Goal: Information Seeking & Learning: Find specific fact

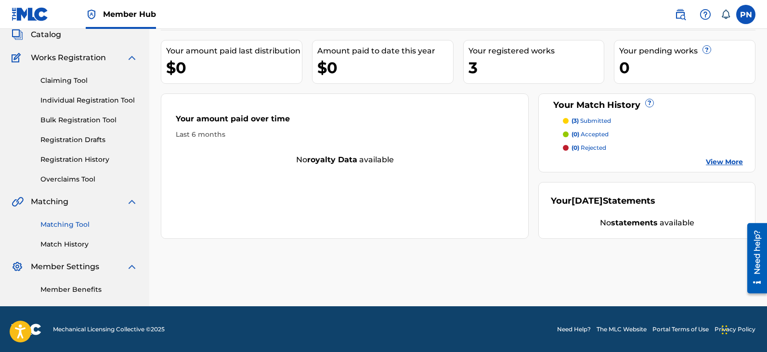
scroll to position [62, 0]
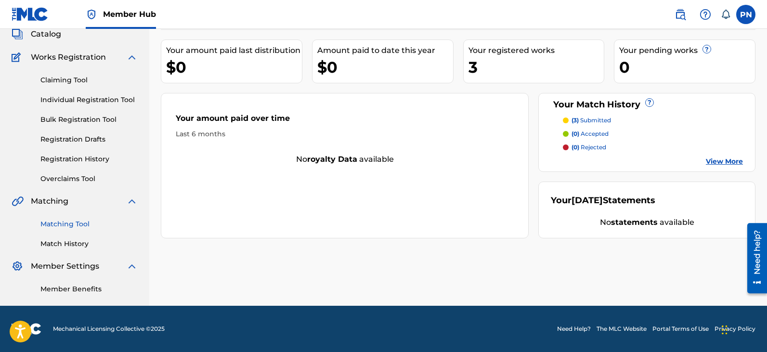
click at [78, 225] on link "Matching Tool" at bounding box center [88, 224] width 97 height 10
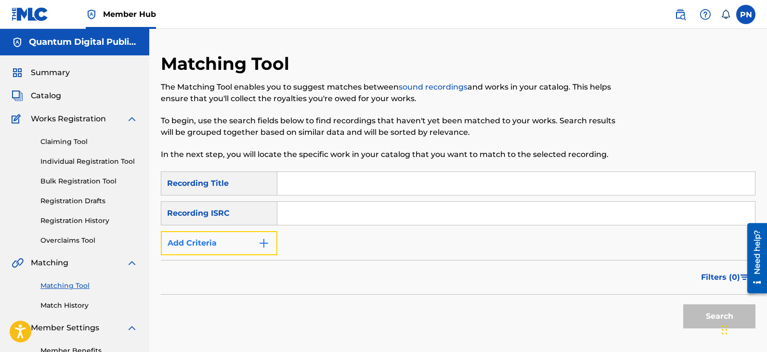
click at [261, 245] on img "Search Form" at bounding box center [264, 243] width 12 height 12
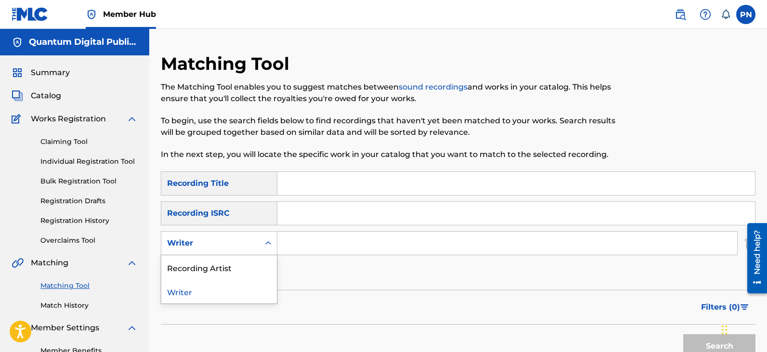
click at [261, 245] on div "Search Form" at bounding box center [267, 242] width 17 height 17
click at [266, 244] on icon "Search Form" at bounding box center [268, 242] width 6 height 3
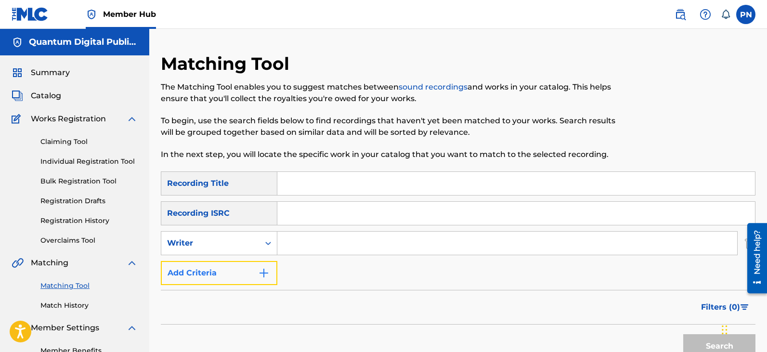
click at [259, 279] on button "Add Criteria" at bounding box center [219, 273] width 117 height 24
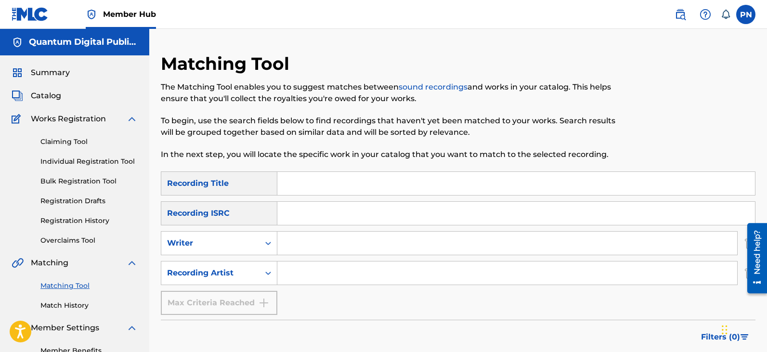
drag, startPoint x: 333, startPoint y: 271, endPoint x: 333, endPoint y: 291, distance: 20.2
click at [333, 291] on div "SearchWithCriteria831941f2-bfc0-4652-873f-25a767b31ca8 Recording Title SearchWi…" at bounding box center [458, 242] width 595 height 143
click at [394, 268] on input "Search Form" at bounding box center [507, 272] width 460 height 23
drag, startPoint x: 324, startPoint y: 268, endPoint x: 145, endPoint y: 296, distance: 180.9
click at [185, 289] on div "SearchWithCriteria831941f2-bfc0-4652-873f-25a767b31ca8 Recording Title SearchWi…" at bounding box center [458, 242] width 595 height 143
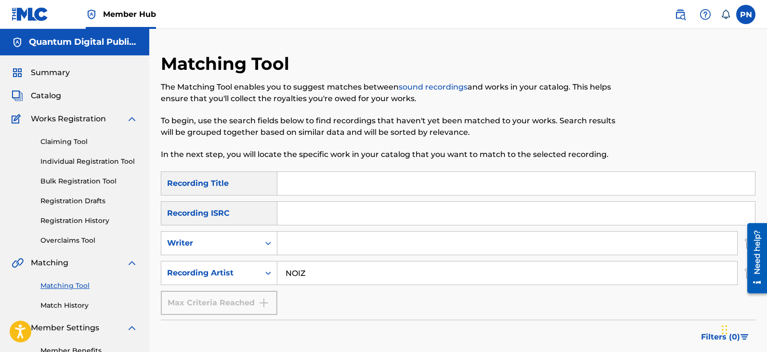
type input "NOIZ"
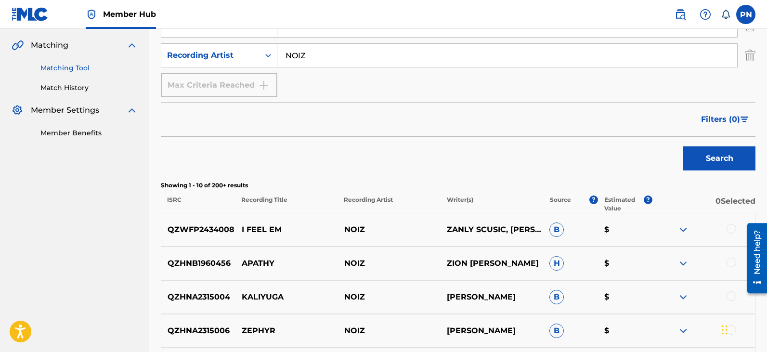
scroll to position [225, 0]
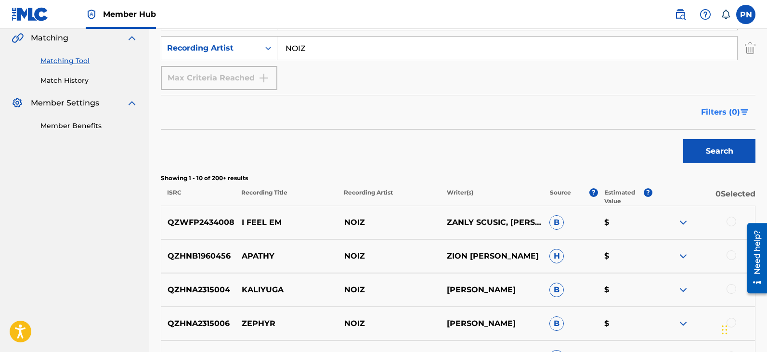
click at [717, 116] on span "Filters ( 0 )" at bounding box center [720, 112] width 39 height 12
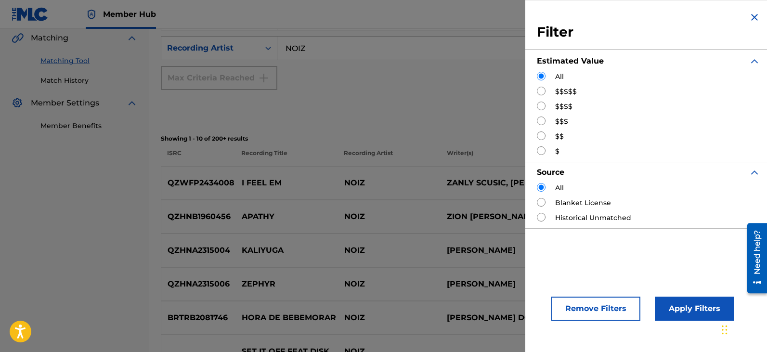
click at [539, 89] on input "Search Form" at bounding box center [541, 91] width 9 height 9
radio input "true"
click at [679, 299] on button "Apply Filters" at bounding box center [694, 309] width 79 height 24
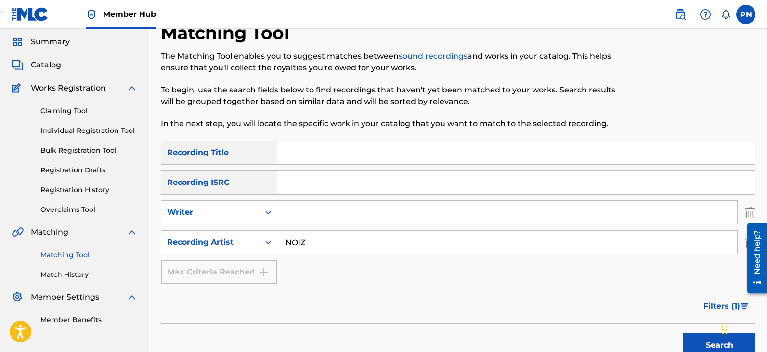
scroll to position [4, 0]
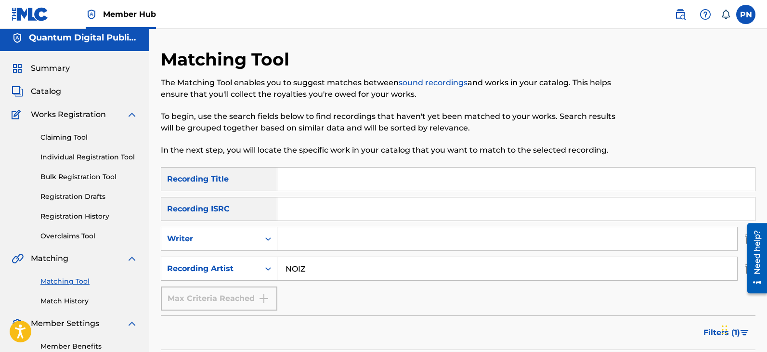
drag, startPoint x: 285, startPoint y: 269, endPoint x: 295, endPoint y: 269, distance: 10.1
click at [286, 269] on input "NOIZ" at bounding box center [507, 268] width 460 height 23
drag, startPoint x: 301, startPoint y: 270, endPoint x: 264, endPoint y: 270, distance: 37.1
click at [264, 270] on div "SearchWithCriteriae50790ac-e9d3-4c57-a464-d69aa9c8b46d Recording Artist SYL NOIZ" at bounding box center [458, 269] width 595 height 24
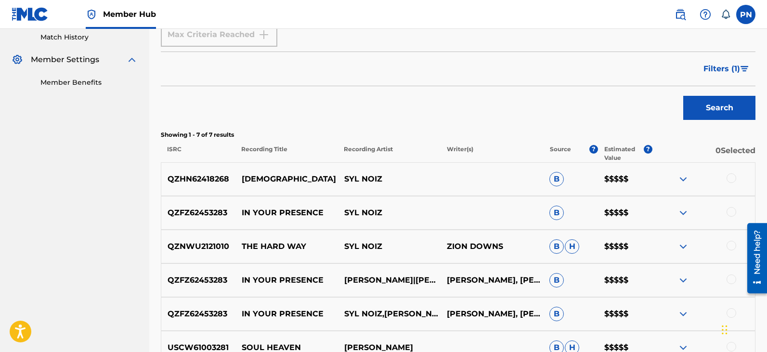
scroll to position [184, 0]
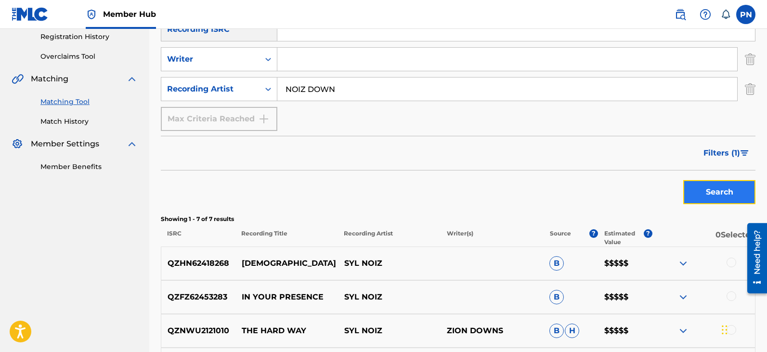
click at [719, 193] on button "Search" at bounding box center [719, 192] width 72 height 24
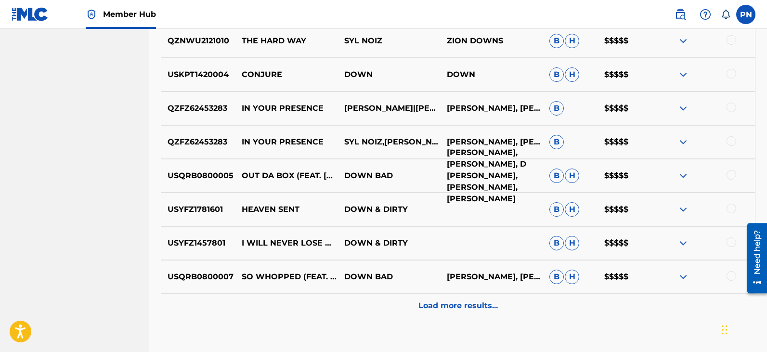
scroll to position [521, 0]
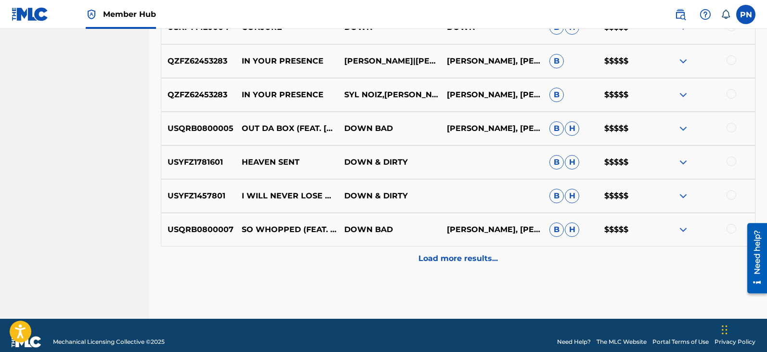
click at [438, 265] on div "Load more results..." at bounding box center [458, 258] width 595 height 24
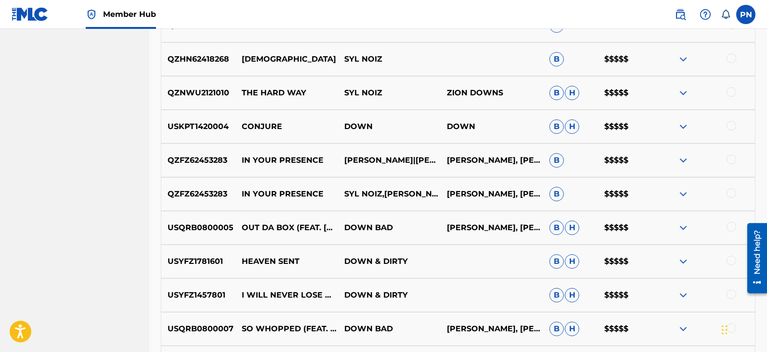
scroll to position [0, 0]
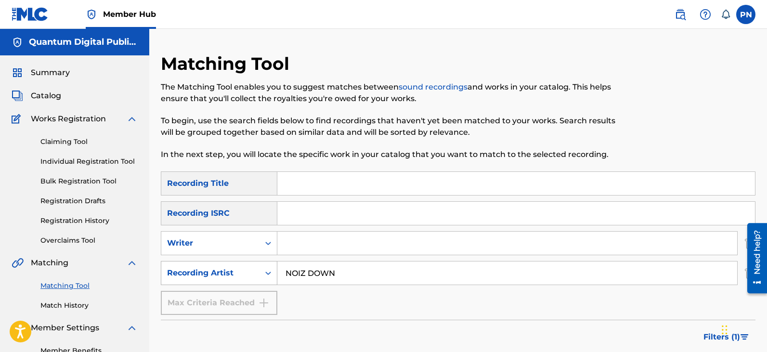
drag, startPoint x: 308, startPoint y: 272, endPoint x: 175, endPoint y: 279, distance: 133.0
click at [175, 279] on div "SearchWithCriteriae50790ac-e9d3-4c57-a464-d69aa9c8b46d Recording Artist NOIZ DO…" at bounding box center [458, 273] width 595 height 24
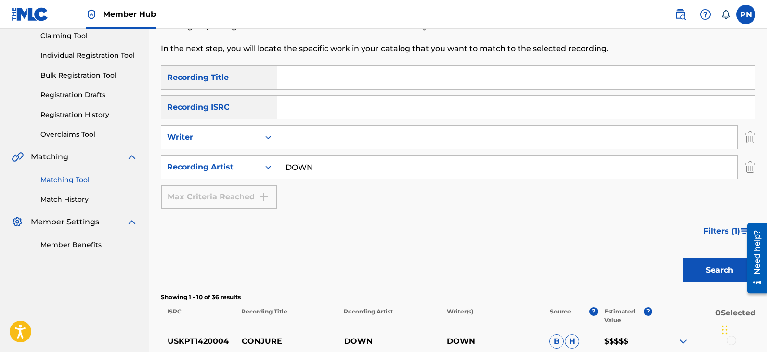
scroll to position [337, 0]
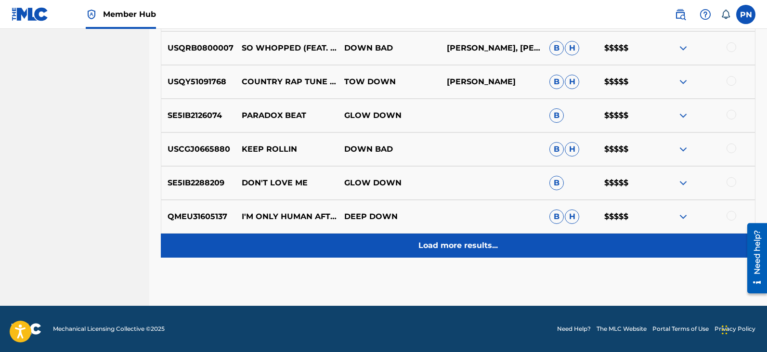
click at [466, 245] on p "Load more results..." at bounding box center [457, 246] width 79 height 12
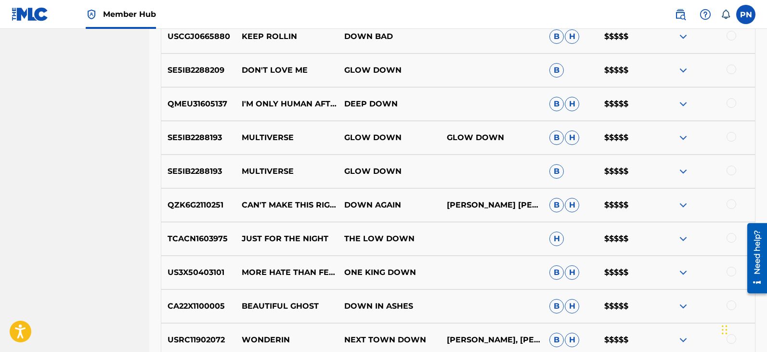
scroll to position [871, 0]
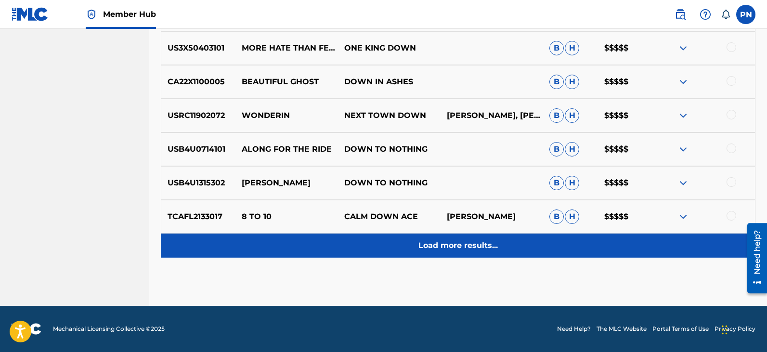
click at [463, 247] on p "Load more results..." at bounding box center [457, 246] width 79 height 12
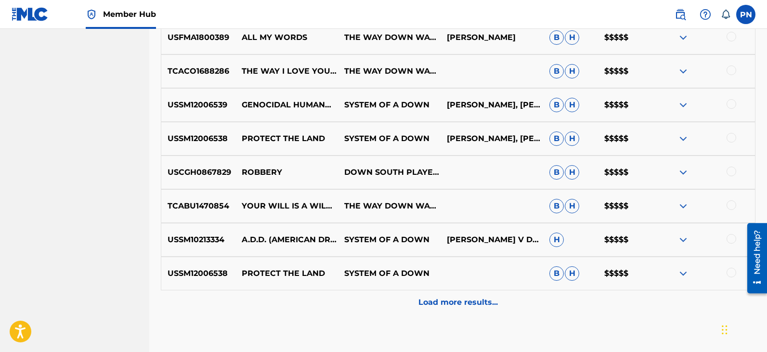
scroll to position [1208, 0]
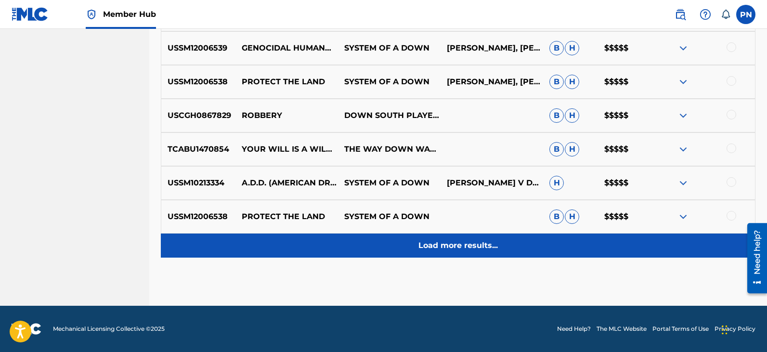
click at [471, 238] on div "Load more results..." at bounding box center [458, 245] width 595 height 24
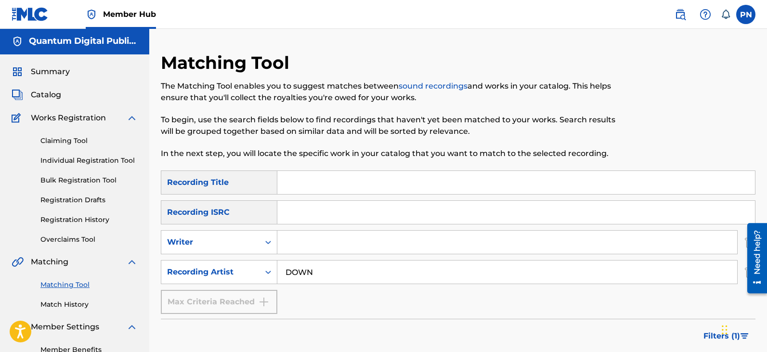
scroll to position [0, 0]
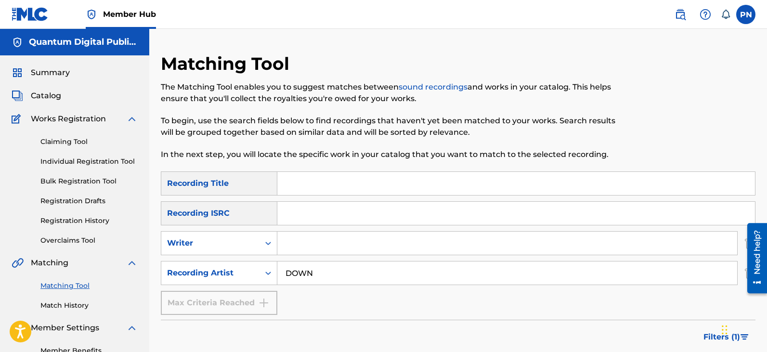
drag, startPoint x: 334, startPoint y: 269, endPoint x: 104, endPoint y: 269, distance: 229.2
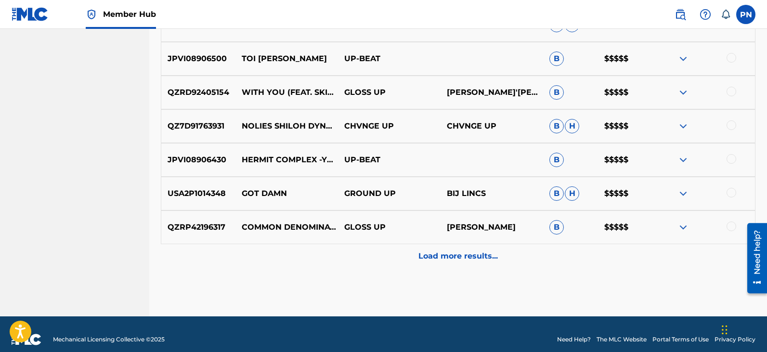
scroll to position [534, 0]
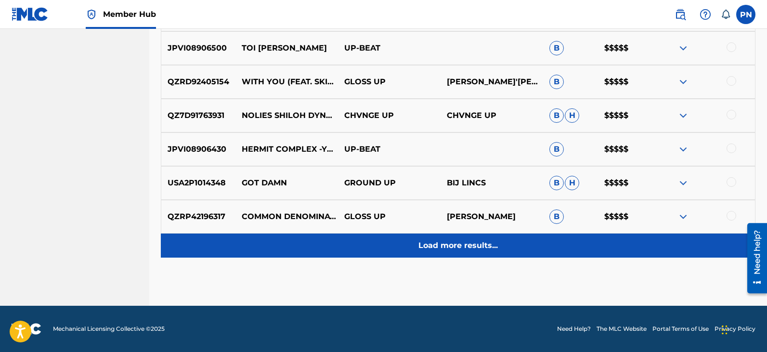
click at [461, 247] on p "Load more results..." at bounding box center [457, 246] width 79 height 12
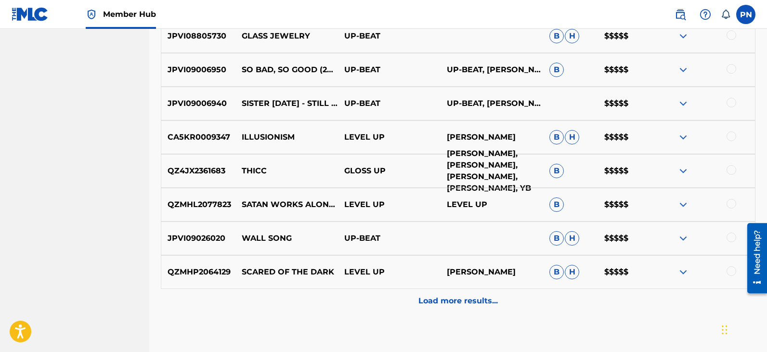
scroll to position [871, 0]
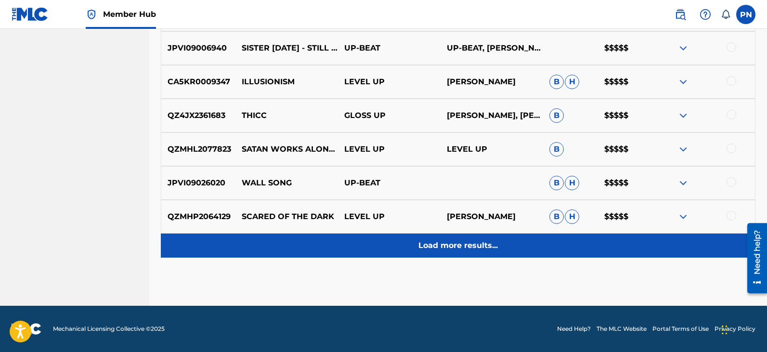
click at [492, 240] on p "Load more results..." at bounding box center [457, 246] width 79 height 12
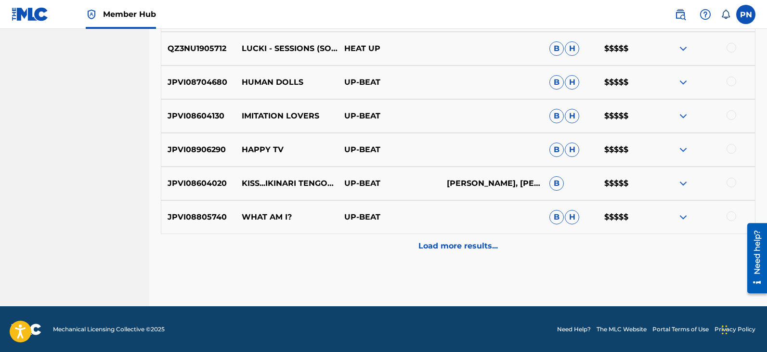
scroll to position [1208, 0]
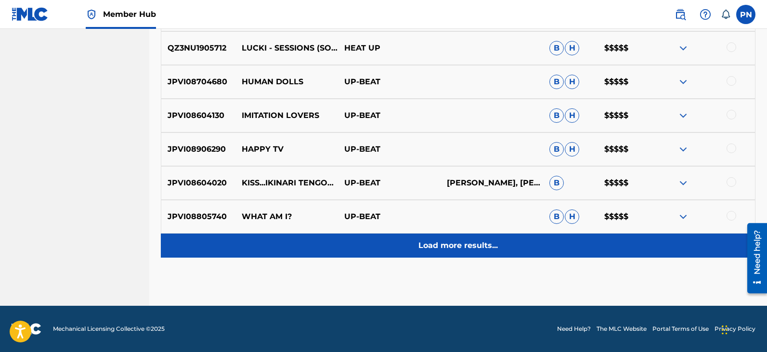
click at [466, 238] on div "Load more results..." at bounding box center [458, 245] width 595 height 24
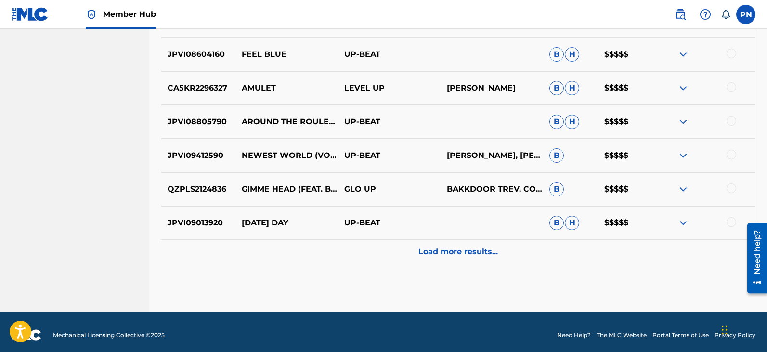
scroll to position [1545, 0]
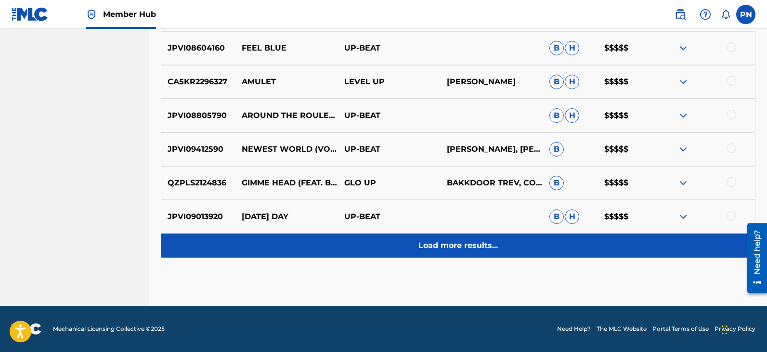
click at [462, 242] on p "Load more results..." at bounding box center [457, 246] width 79 height 12
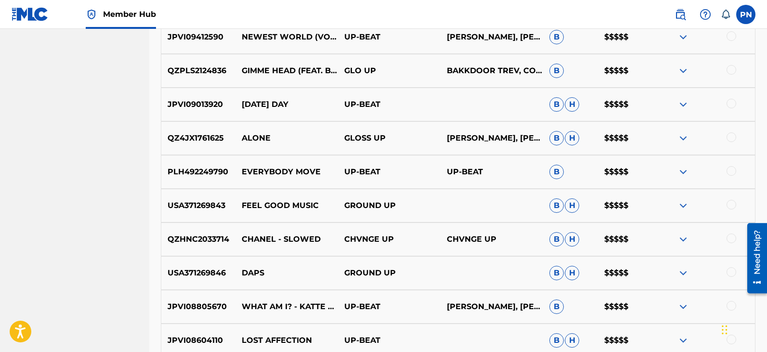
scroll to position [1882, 0]
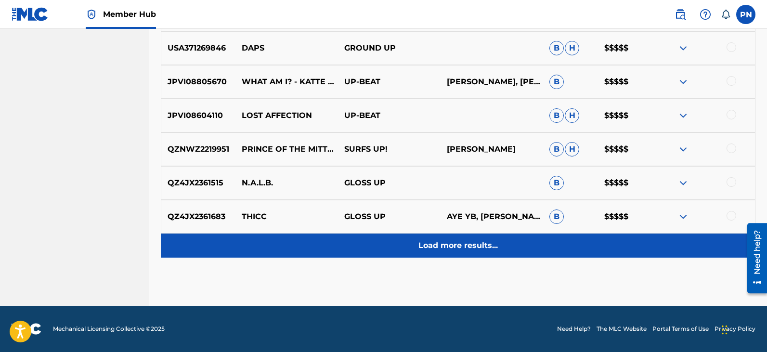
click at [441, 245] on p "Load more results..." at bounding box center [457, 246] width 79 height 12
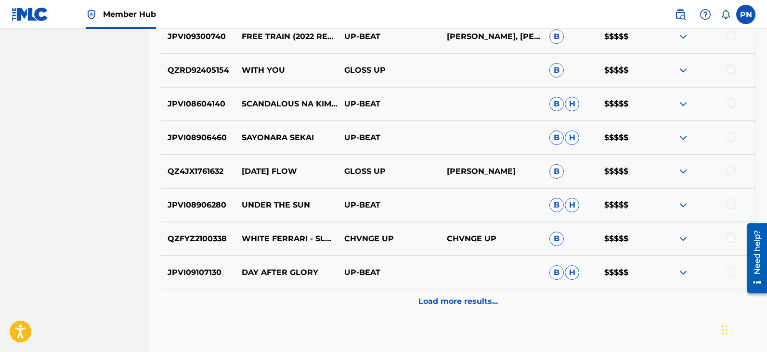
scroll to position [2219, 0]
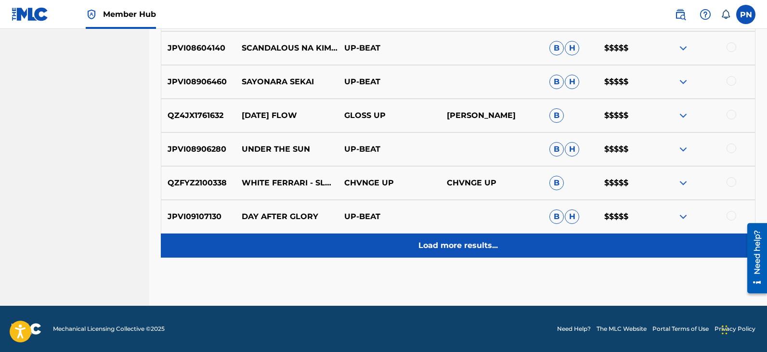
click at [480, 238] on div "Load more results..." at bounding box center [458, 245] width 595 height 24
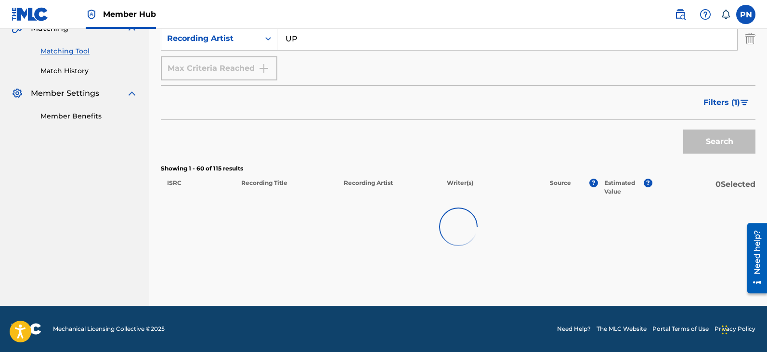
scroll to position [234, 0]
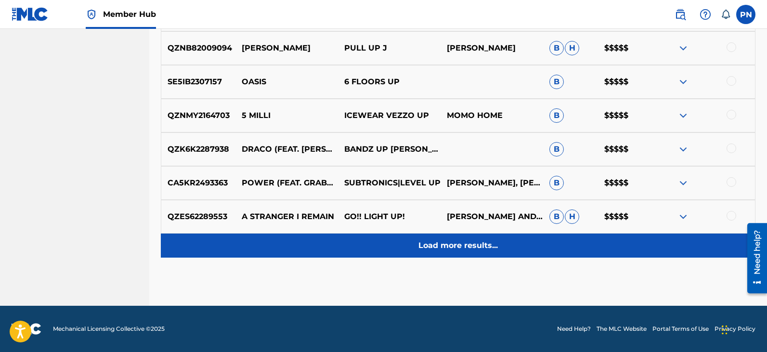
click at [453, 248] on p "Load more results..." at bounding box center [457, 246] width 79 height 12
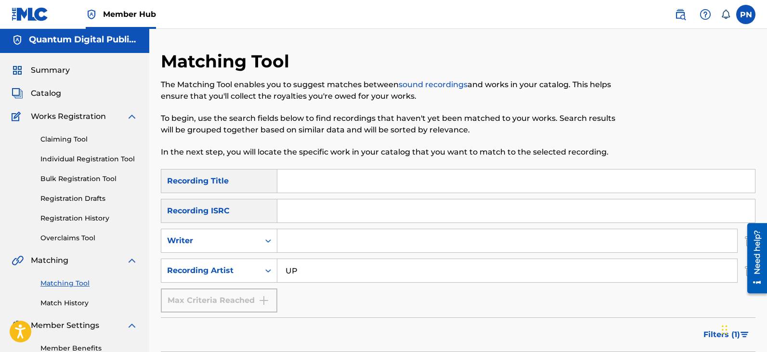
scroll to position [0, 0]
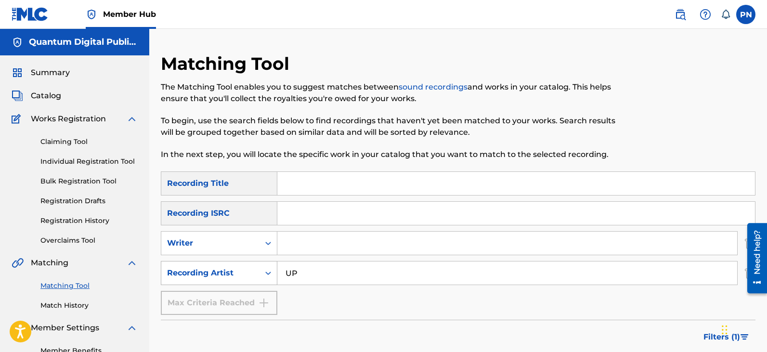
drag, startPoint x: 332, startPoint y: 273, endPoint x: 206, endPoint y: 274, distance: 126.1
click at [206, 274] on div "SearchWithCriteriae50790ac-e9d3-4c57-a464-d69aa9c8b46d Recording Artist UP" at bounding box center [458, 273] width 595 height 24
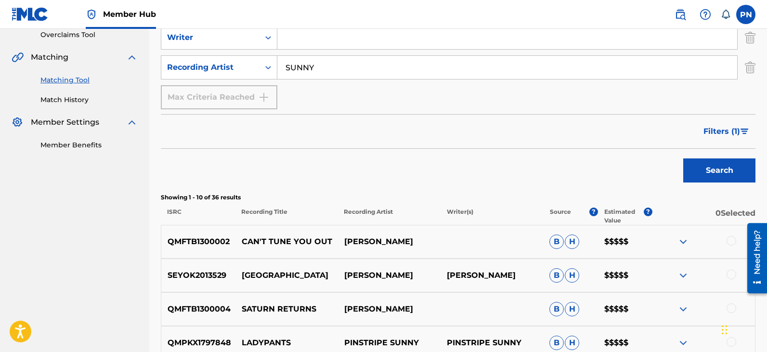
scroll to position [197, 0]
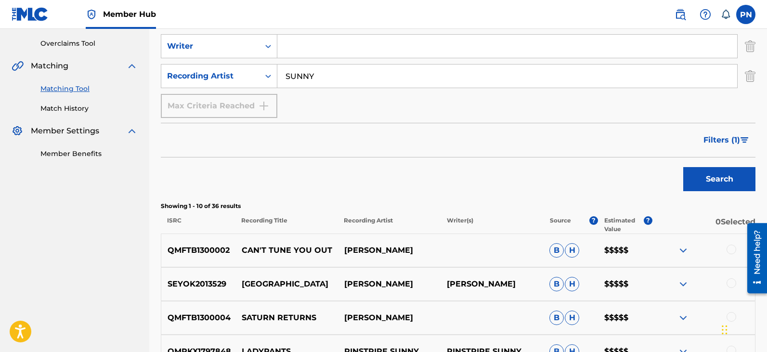
drag, startPoint x: 325, startPoint y: 83, endPoint x: 228, endPoint y: 60, distance: 100.5
click at [228, 60] on div "SearchWithCriteria831941f2-bfc0-4652-873f-25a767b31ca8 Recording Title SearchWi…" at bounding box center [458, 45] width 595 height 143
type input "GET"
click at [683, 167] on button "Search" at bounding box center [719, 179] width 72 height 24
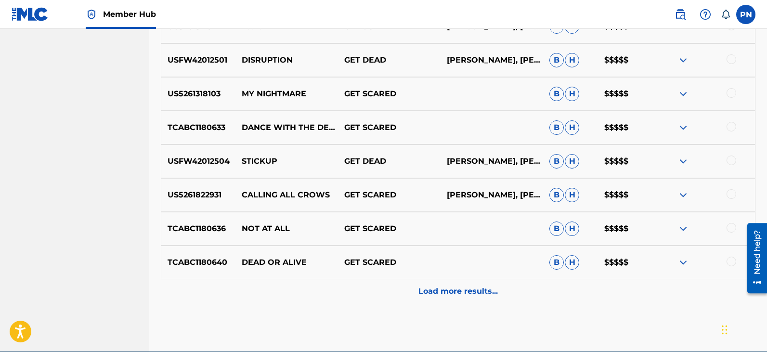
scroll to position [534, 0]
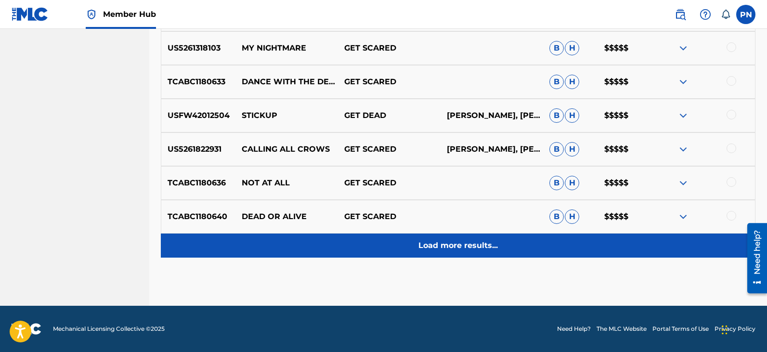
click at [463, 247] on p "Load more results..." at bounding box center [457, 246] width 79 height 12
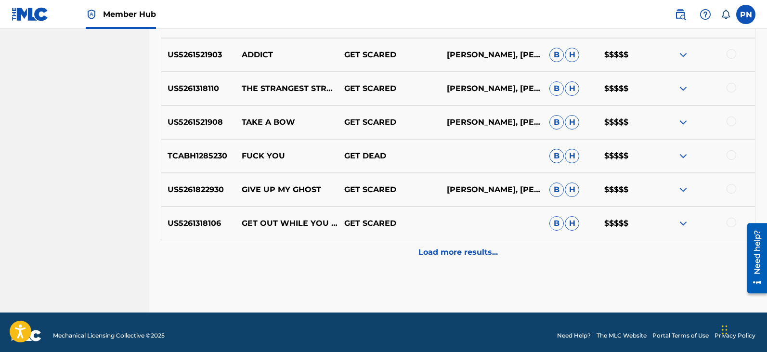
scroll to position [871, 0]
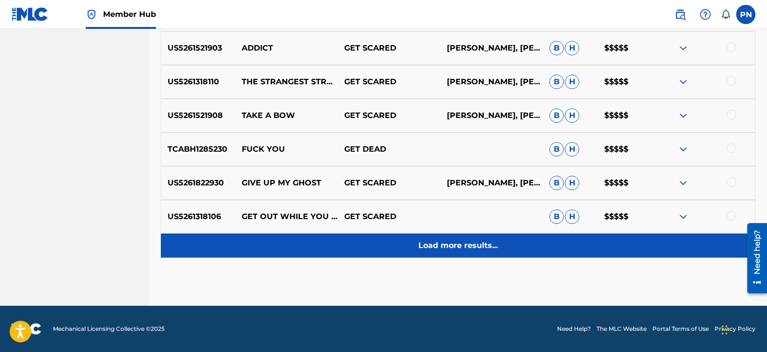
click at [465, 254] on div "Load more results..." at bounding box center [458, 245] width 595 height 24
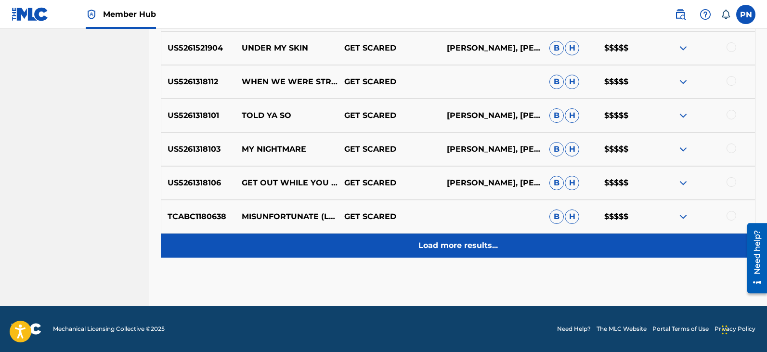
click at [465, 247] on p "Load more results..." at bounding box center [457, 246] width 79 height 12
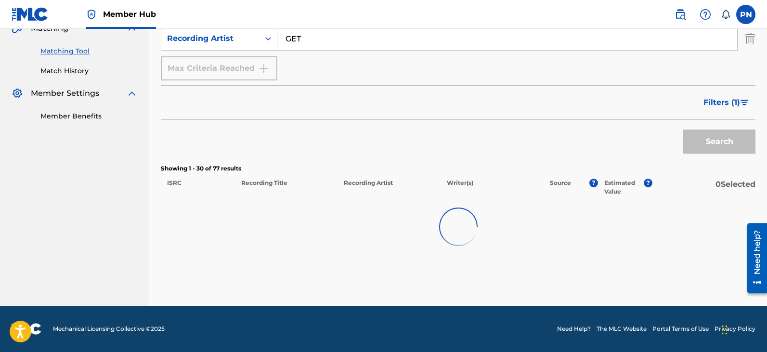
scroll to position [1208, 0]
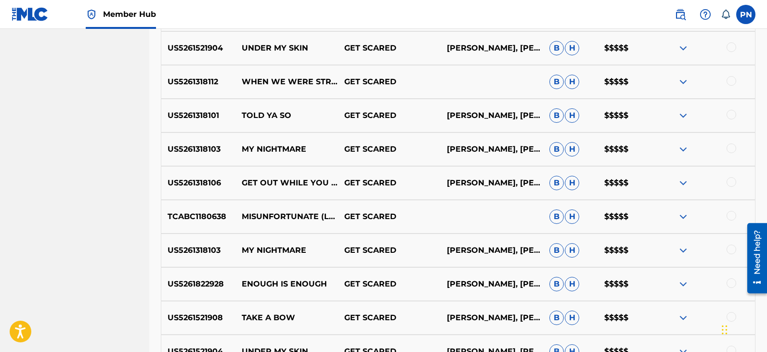
drag, startPoint x: 69, startPoint y: 171, endPoint x: 84, endPoint y: 171, distance: 14.9
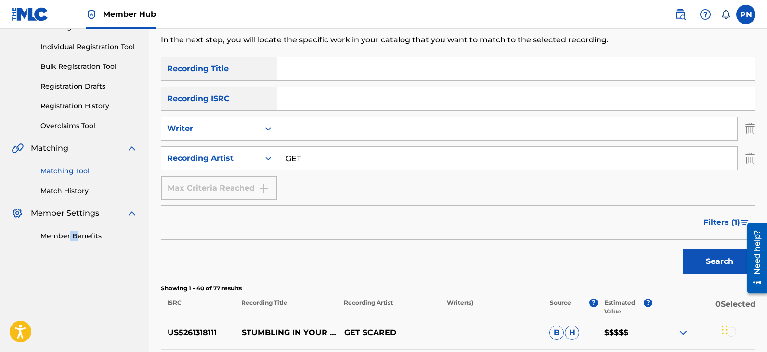
scroll to position [0, 0]
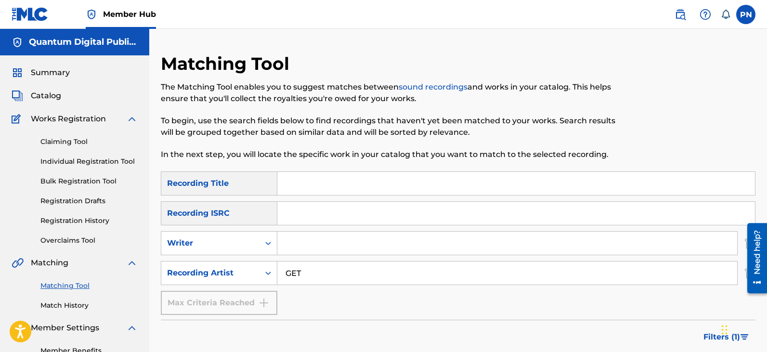
drag, startPoint x: 337, startPoint y: 279, endPoint x: 197, endPoint y: 292, distance: 140.7
click at [180, 292] on div "SearchWithCriteria831941f2-bfc0-4652-873f-25a767b31ca8 Recording Title SearchWi…" at bounding box center [458, 242] width 595 height 143
click at [305, 242] on input "Search Form" at bounding box center [507, 243] width 460 height 23
type input "akatea [PERSON_NAME]"
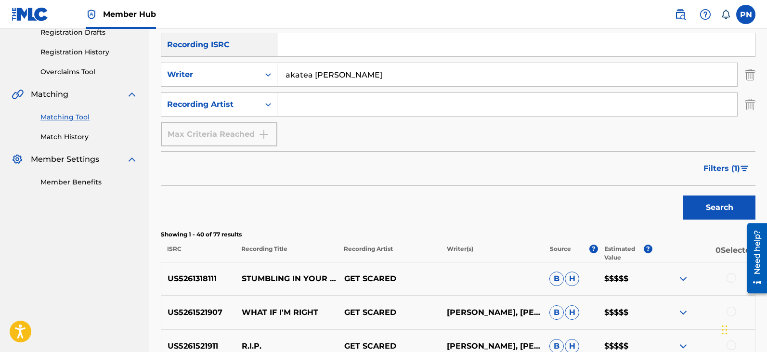
scroll to position [225, 0]
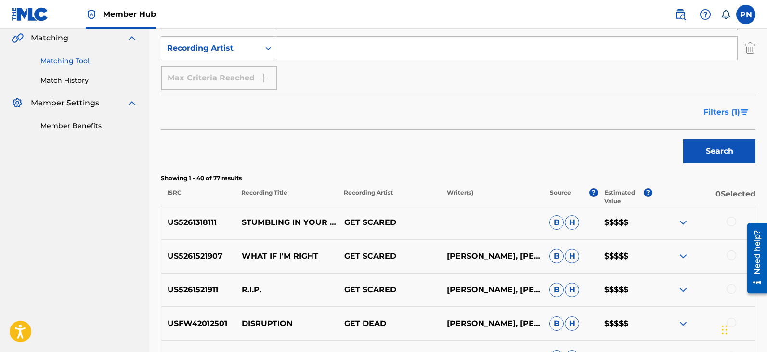
click at [738, 109] on span "Filters ( 1 )" at bounding box center [721, 112] width 37 height 12
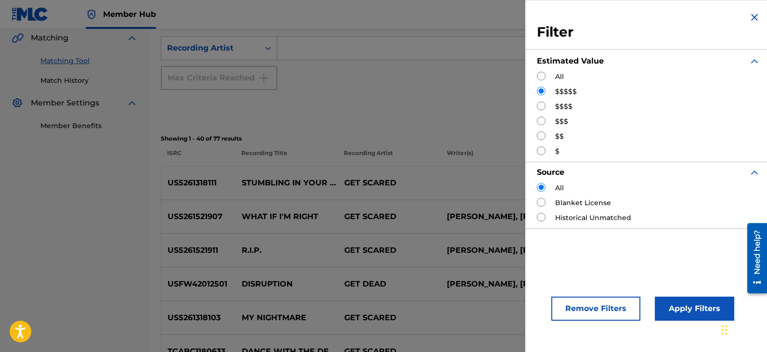
click at [539, 73] on input "Search Form" at bounding box center [541, 76] width 9 height 9
radio input "true"
drag, startPoint x: 692, startPoint y: 302, endPoint x: 696, endPoint y: 292, distance: 10.7
click at [694, 299] on button "Apply Filters" at bounding box center [694, 309] width 79 height 24
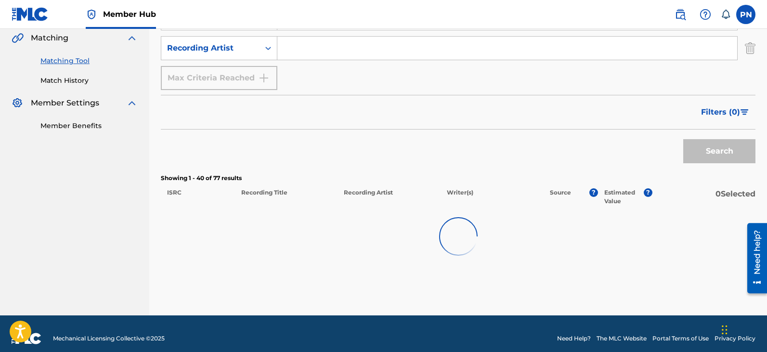
click at [721, 154] on div "Search" at bounding box center [716, 149] width 77 height 39
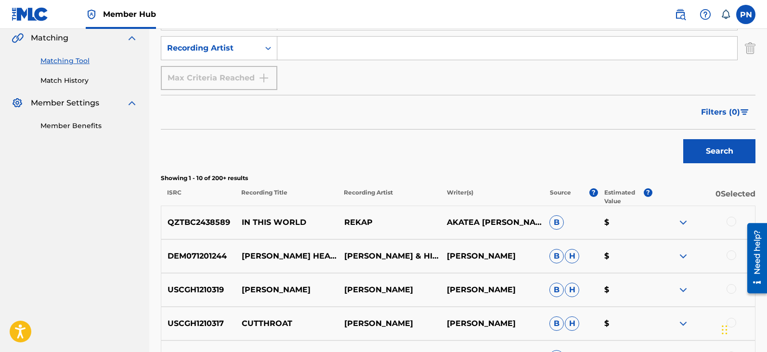
drag, startPoint x: 339, startPoint y: 51, endPoint x: 340, endPoint y: 46, distance: 5.0
click at [339, 50] on input "Search Form" at bounding box center [507, 48] width 460 height 23
click at [683, 139] on button "Search" at bounding box center [719, 151] width 72 height 24
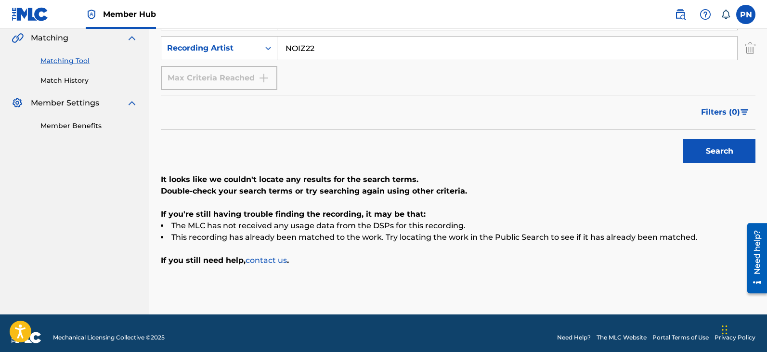
click at [305, 49] on input "NOIZ22" at bounding box center [507, 48] width 460 height 23
type input "NOIZ 22"
click at [683, 139] on button "Search" at bounding box center [719, 151] width 72 height 24
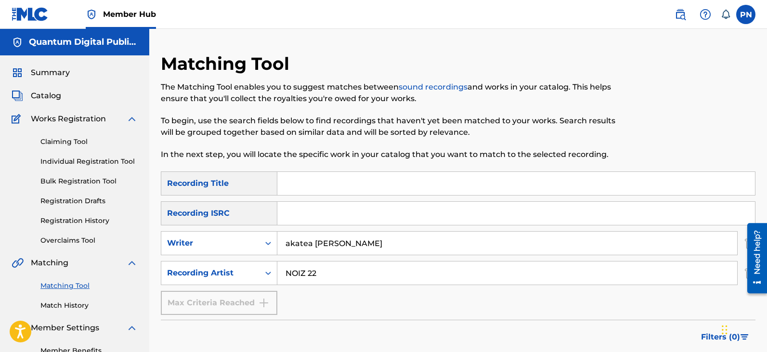
drag, startPoint x: 371, startPoint y: 238, endPoint x: 158, endPoint y: 267, distance: 214.3
click at [158, 267] on div "Matching Tool The Matching Tool enables you to suggest matches between sound re…" at bounding box center [458, 296] width 618 height 486
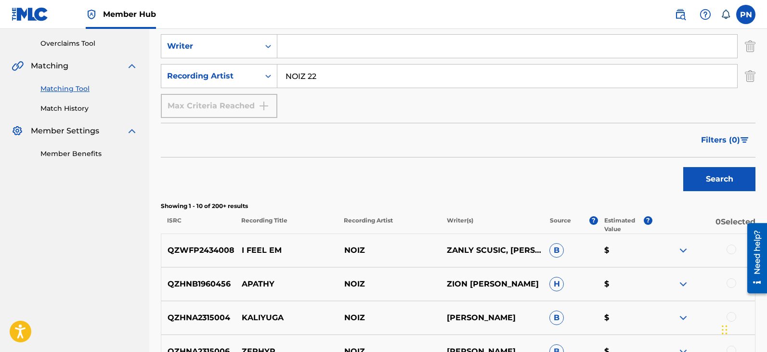
scroll to position [85, 0]
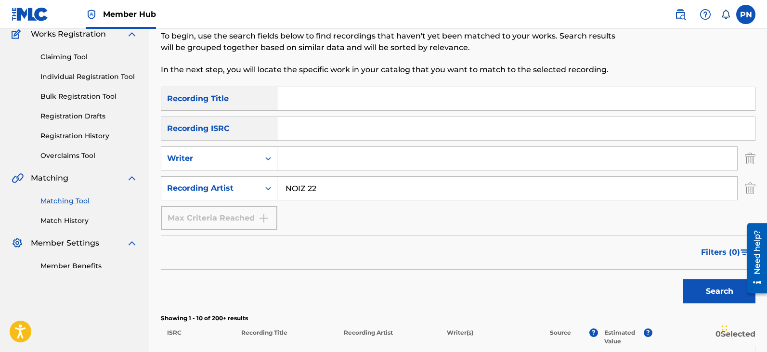
drag, startPoint x: 320, startPoint y: 149, endPoint x: 313, endPoint y: 151, distance: 6.9
click at [320, 149] on input "Search Form" at bounding box center [507, 158] width 460 height 23
click at [683, 279] on button "Search" at bounding box center [719, 291] width 72 height 24
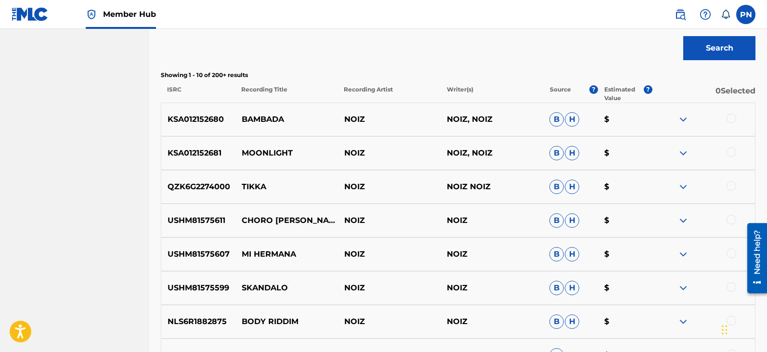
scroll to position [197, 0]
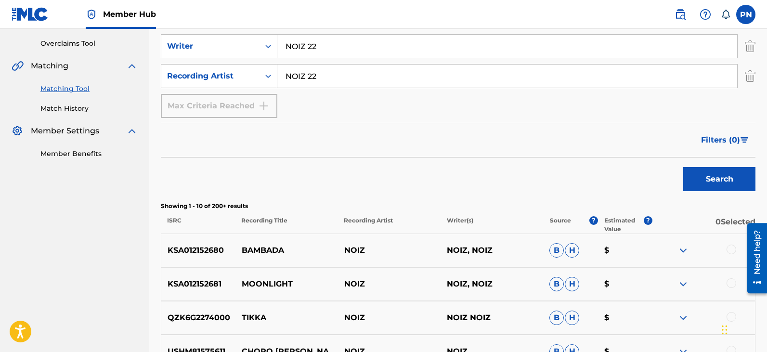
click at [305, 51] on input "NOIZ 22" at bounding box center [507, 46] width 460 height 23
click at [308, 48] on input "NOIZ 22" at bounding box center [507, 46] width 460 height 23
type input "NOIZ22"
drag, startPoint x: 308, startPoint y: 77, endPoint x: 313, endPoint y: 77, distance: 5.3
click at [311, 77] on input "NOIZ 22" at bounding box center [507, 76] width 460 height 23
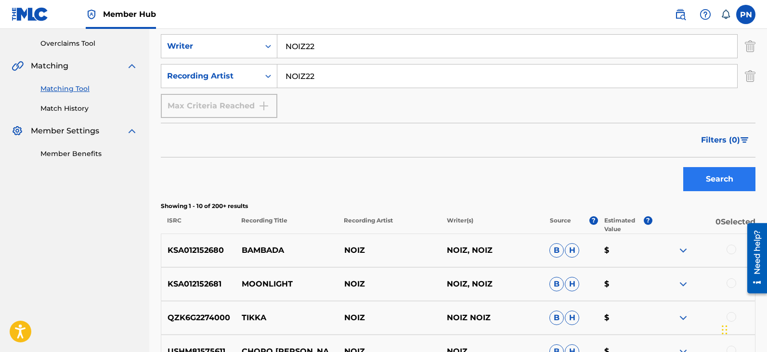
type input "NOIZ22"
drag, startPoint x: 714, startPoint y: 172, endPoint x: 721, endPoint y: 174, distance: 6.9
click at [716, 172] on button "Search" at bounding box center [719, 179] width 72 height 24
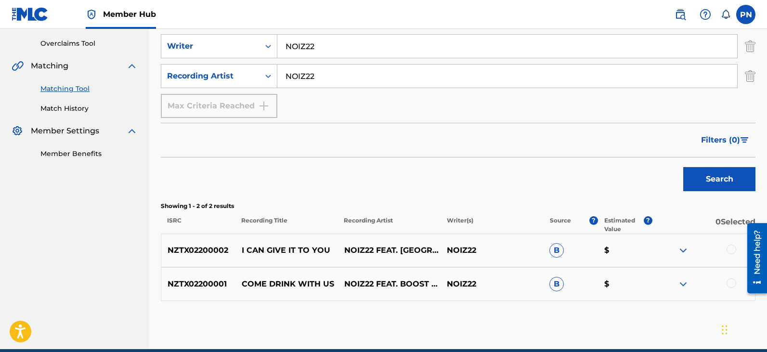
click at [686, 247] on img at bounding box center [683, 251] width 12 height 12
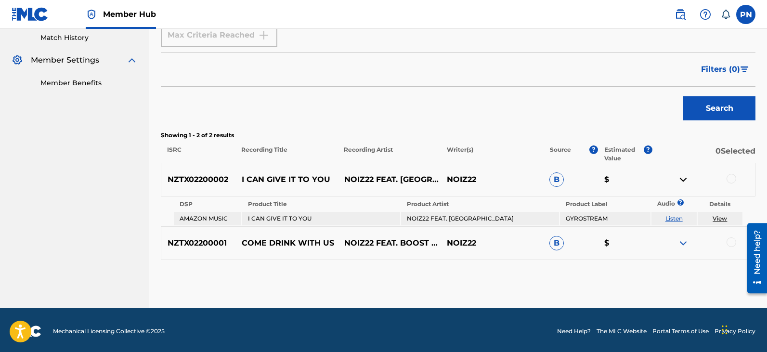
scroll to position [270, 0]
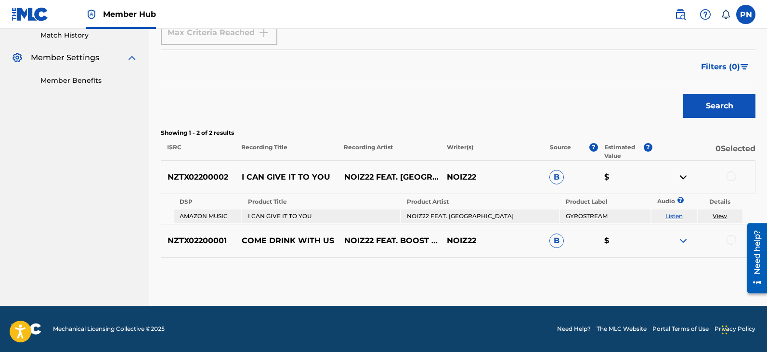
click at [681, 246] on div "NZTX02200001 COME DRINK WITH US NOIZ22 FEAT. BOOST AND PHENOMIK NOIZ22 B $" at bounding box center [458, 241] width 595 height 34
click at [682, 238] on img at bounding box center [683, 241] width 12 height 12
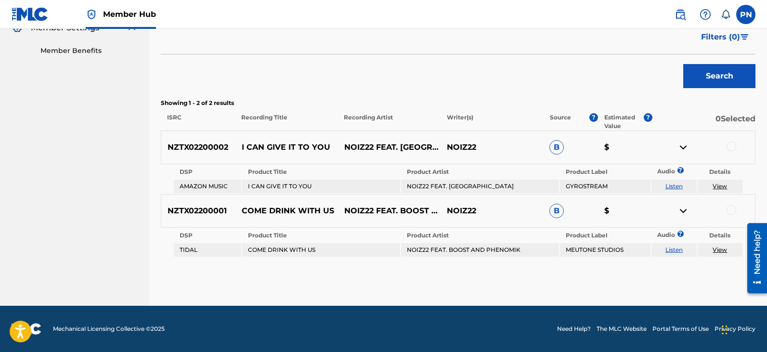
scroll to position [0, 0]
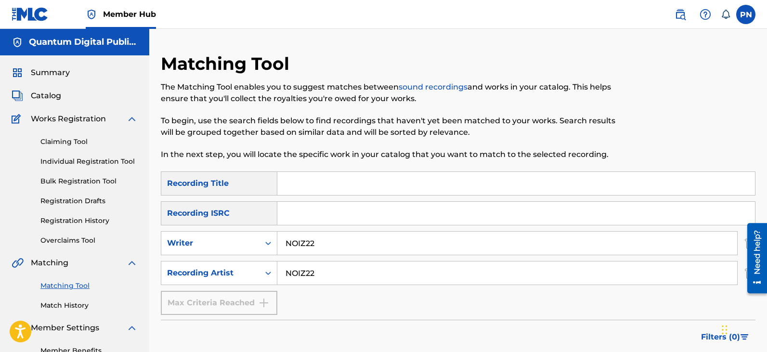
click at [76, 285] on link "Matching Tool" at bounding box center [88, 286] width 97 height 10
drag, startPoint x: 346, startPoint y: 266, endPoint x: 219, endPoint y: 291, distance: 129.1
click at [221, 291] on div "SearchWithCriteria831941f2-bfc0-4652-873f-25a767b31ca8 Recording Title SearchWi…" at bounding box center [458, 242] width 595 height 143
drag, startPoint x: 336, startPoint y: 245, endPoint x: 243, endPoint y: 265, distance: 95.0
click at [246, 265] on div "SearchWithCriteria831941f2-bfc0-4652-873f-25a767b31ca8 Recording Title SearchWi…" at bounding box center [458, 242] width 595 height 143
